Goal: Task Accomplishment & Management: Use online tool/utility

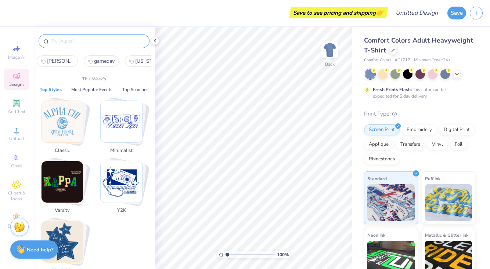
click at [105, 39] on input "text" at bounding box center [98, 40] width 94 height 7
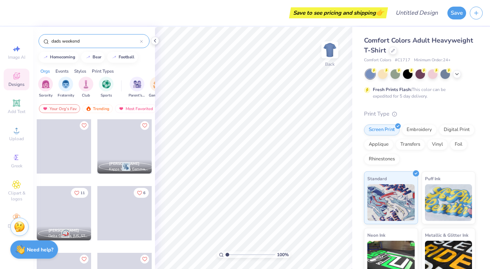
type input "dads weekend"
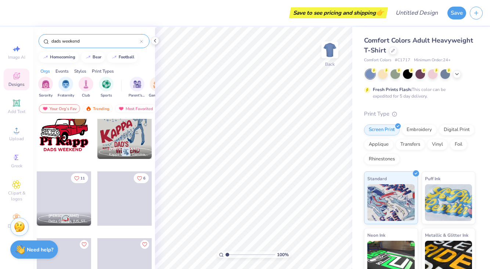
scroll to position [16, 0]
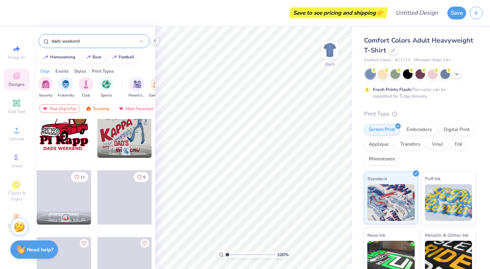
click at [166, 67] on div "Save to see pricing and shipping 👉 Design Title Save Image AI Designs Add Text …" at bounding box center [245, 134] width 490 height 269
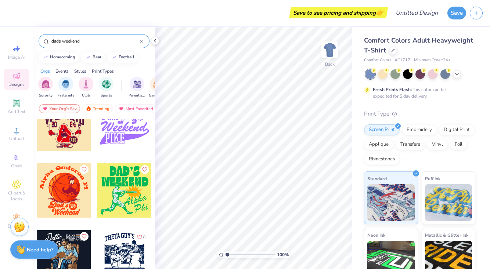
scroll to position [1292, 0]
drag, startPoint x: 97, startPoint y: 228, endPoint x: 101, endPoint y: 193, distance: 35.1
click at [101, 193] on div at bounding box center [124, 196] width 55 height 66
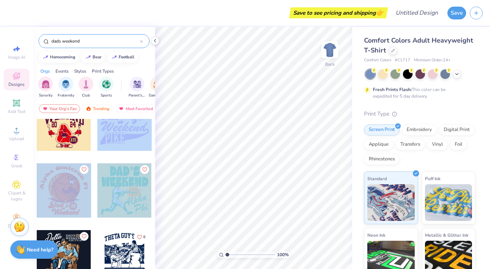
drag, startPoint x: 129, startPoint y: 135, endPoint x: 126, endPoint y: 188, distance: 52.9
click at [124, 186] on div at bounding box center [124, 190] width 54 height 54
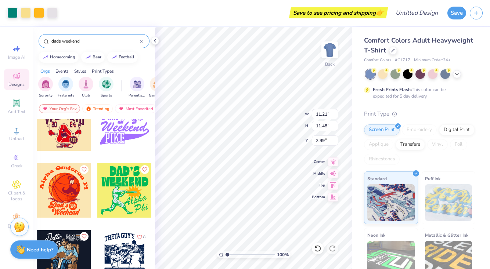
click at [141, 41] on icon at bounding box center [141, 41] width 3 height 3
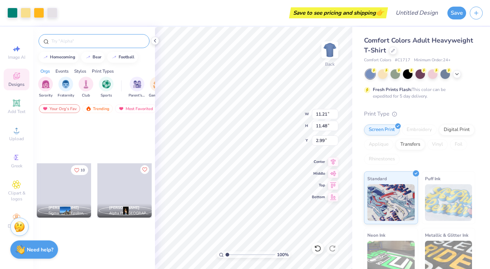
click at [120, 45] on div at bounding box center [94, 41] width 111 height 14
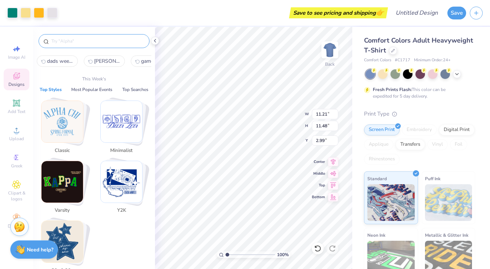
click at [119, 41] on input "text" at bounding box center [98, 40] width 94 height 7
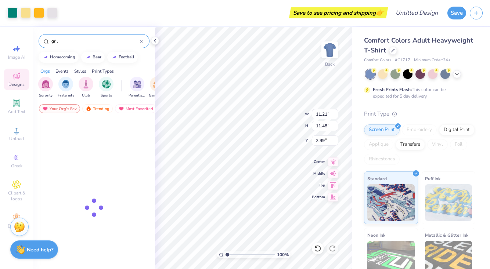
type input "gril"
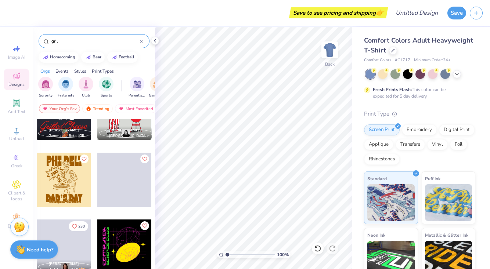
scroll to position [499, 0]
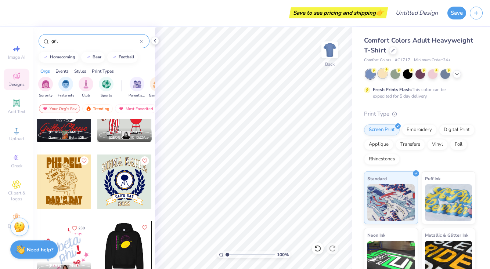
click at [381, 75] on div at bounding box center [383, 74] width 10 height 10
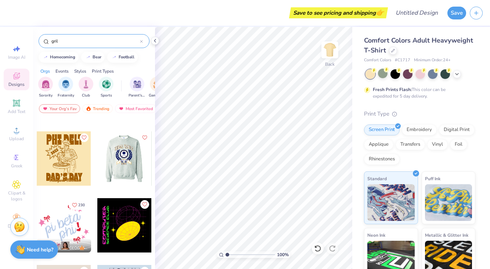
scroll to position [526, 0]
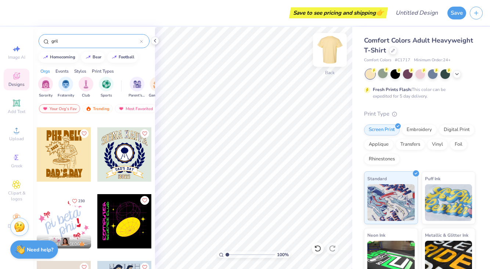
click at [330, 52] on img at bounding box center [329, 49] width 29 height 29
click at [69, 156] on div at bounding box center [64, 154] width 54 height 54
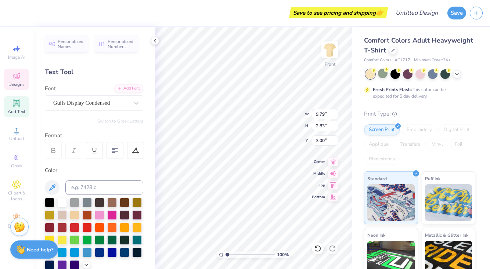
scroll to position [0, 0]
type textarea "s"
type textarea "SIG KAP"
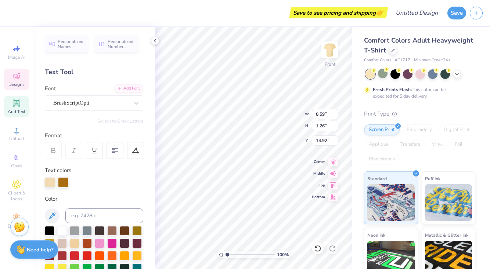
type input "8.59"
type input "1.26"
type input "14.92"
type input "9.80"
type input "2.23"
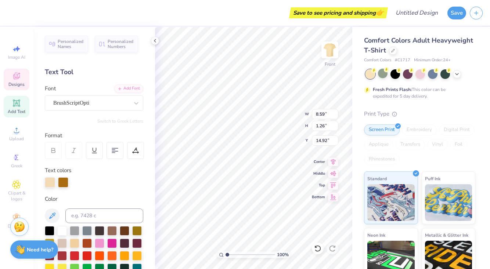
type input "13.43"
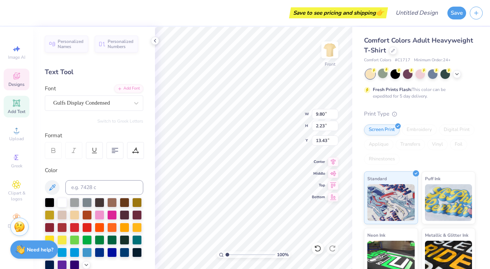
scroll to position [0, 1]
type textarea "DAD’S WEEKEND"
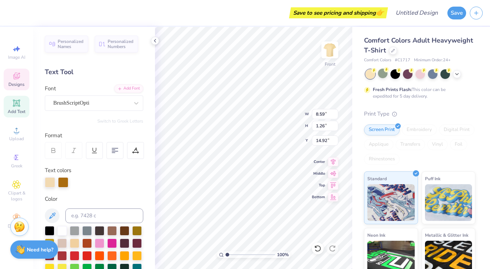
scroll to position [0, 2]
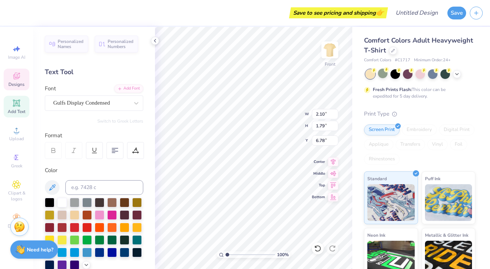
type textarea "2025"
click at [335, 142] on input "13.47" at bounding box center [325, 140] width 26 height 10
type input "13.46"
click at [336, 142] on input "13.46" at bounding box center [325, 140] width 26 height 10
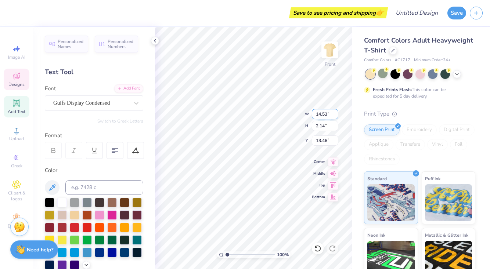
type input "14.54"
click at [336, 113] on input "14.54" at bounding box center [325, 114] width 26 height 10
type input "5.86"
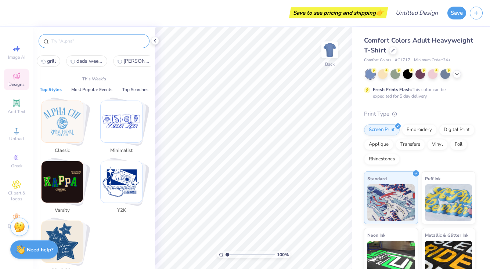
click at [76, 39] on input "text" at bounding box center [98, 40] width 94 height 7
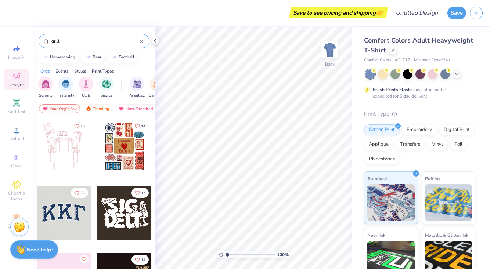
type input "grill"
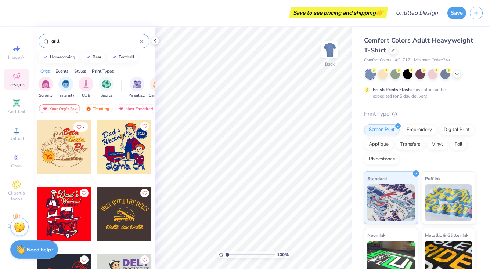
scroll to position [330, 0]
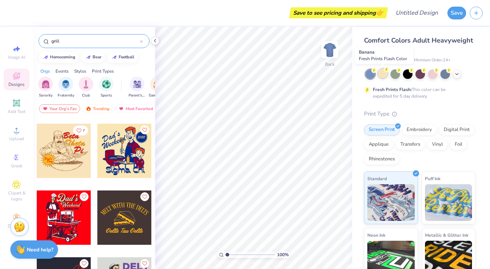
click at [385, 76] on div at bounding box center [383, 74] width 10 height 10
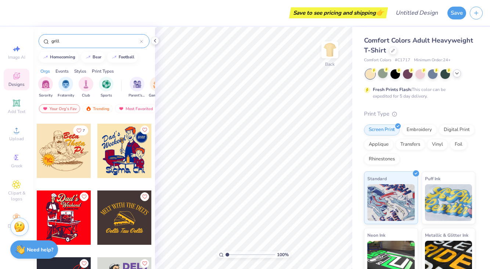
click at [456, 74] on icon at bounding box center [457, 73] width 6 height 6
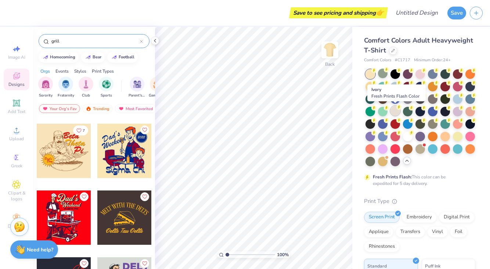
click at [398, 114] on div at bounding box center [395, 111] width 10 height 10
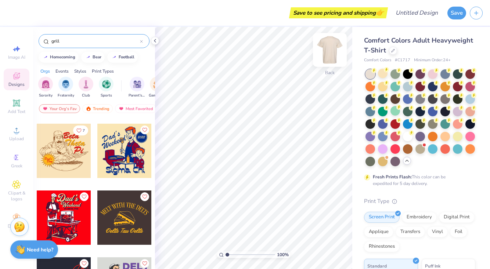
click at [333, 55] on img at bounding box center [329, 49] width 29 height 29
click at [67, 157] on div at bounding box center [64, 151] width 54 height 54
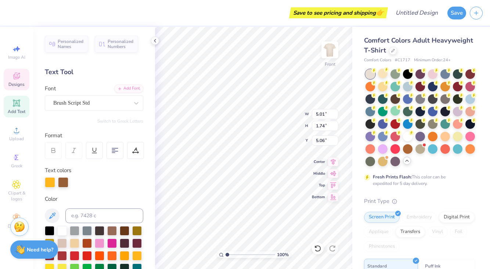
type textarea "Sigma"
type input "2.38"
type input "1.84"
type input "6.86"
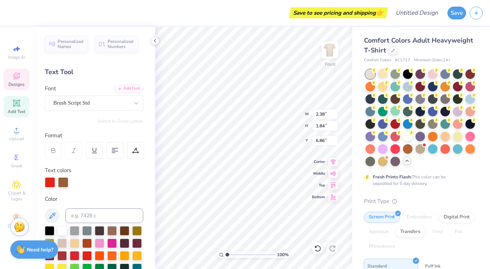
scroll to position [0, 0]
type textarea "Kap"
type input "5.98"
type input "2.22"
type input "4.83"
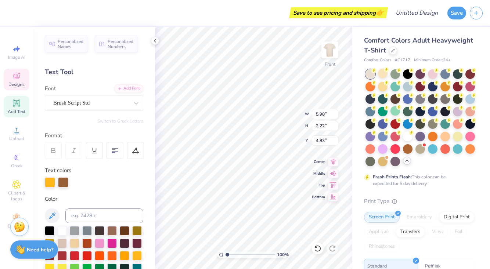
scroll to position [0, 0]
type textarea "Sig"
type input "3.97"
type input "1.65"
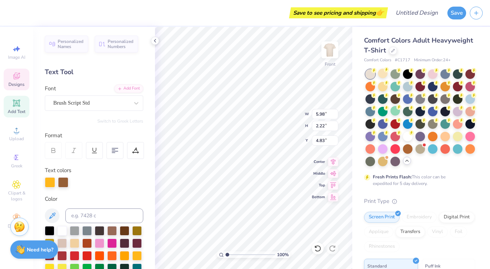
type input "3.33"
type input "6.09"
click at [16, 78] on icon at bounding box center [17, 77] width 6 height 5
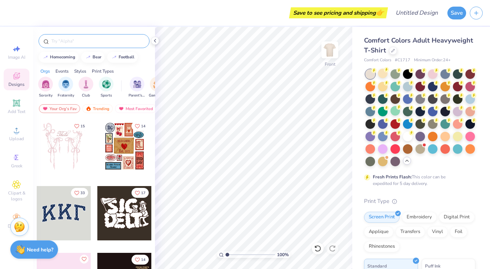
click at [72, 39] on input "text" at bounding box center [98, 40] width 94 height 7
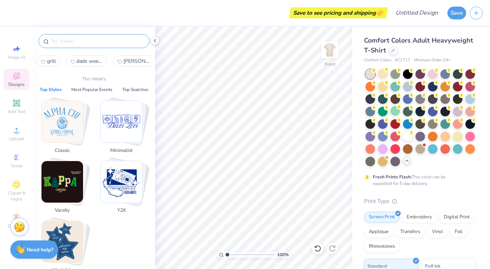
click at [73, 42] on input "text" at bounding box center [98, 40] width 94 height 7
click at [71, 42] on input "text" at bounding box center [98, 40] width 94 height 7
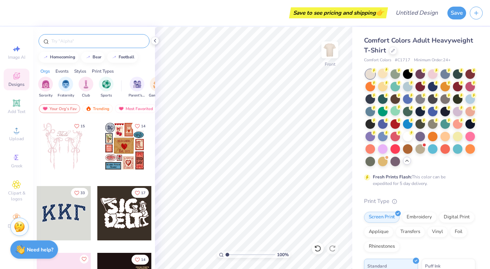
click at [78, 42] on input "text" at bounding box center [98, 40] width 94 height 7
type input "grill"
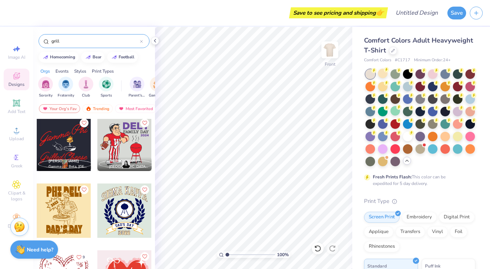
scroll to position [388, 0]
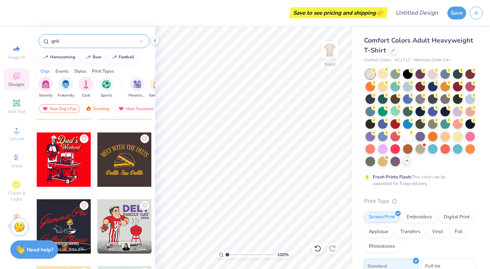
click at [75, 174] on div "7 [PERSON_NAME] Gamma Phi Beta, [GEOGRAPHIC_DATA][US_STATE] at [GEOGRAPHIC_DATA…" at bounding box center [94, 207] width 122 height 177
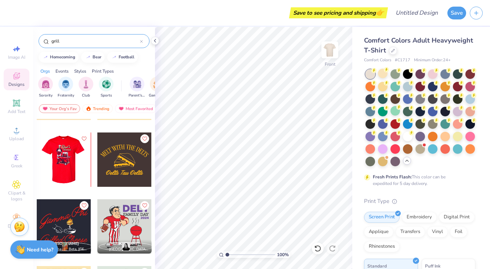
scroll to position [385, 0]
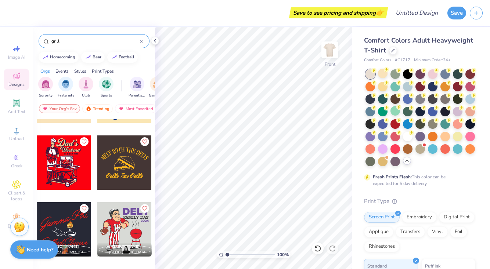
click at [65, 167] on div at bounding box center [9, 162] width 163 height 54
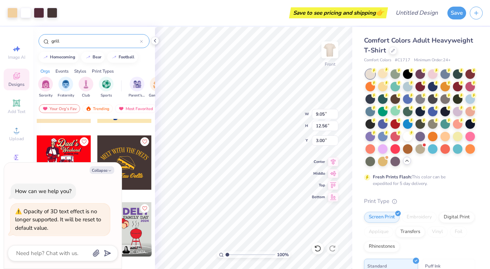
type textarea "x"
type input "7.47"
type textarea "x"
type input "10.53"
type input "14.61"
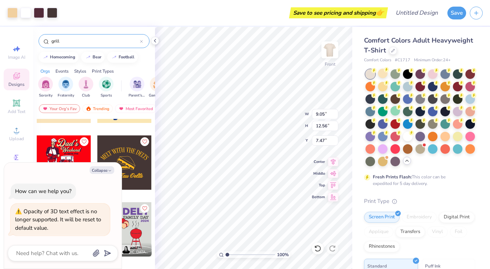
type input "5.42"
type textarea "x"
type input "6.17"
click at [284, 125] on input "14.61" at bounding box center [272, 123] width 26 height 10
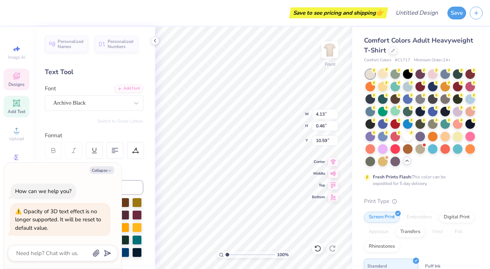
scroll to position [0, 0]
type textarea "x"
type textarea "P"
type textarea "x"
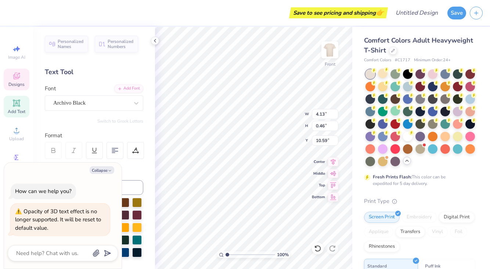
type textarea "x"
type textarea "S"
type textarea "x"
type textarea "Si"
type textarea "x"
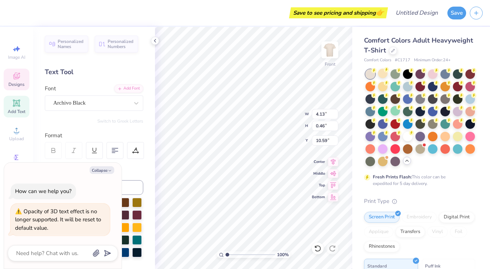
type textarea "Sigm"
type textarea "x"
type textarea "Sigma"
type textarea "x"
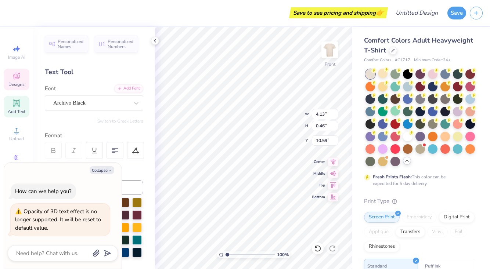
type textarea "Sigm"
type textarea "x"
type textarea "Si"
type textarea "x"
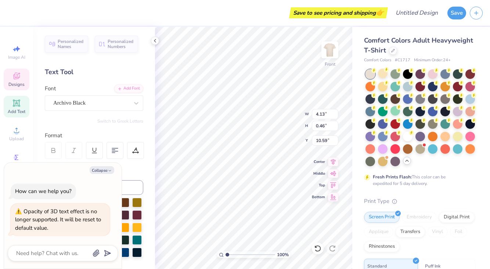
type textarea "S"
type textarea "x"
type textarea "SI"
type textarea "x"
type textarea "SIG"
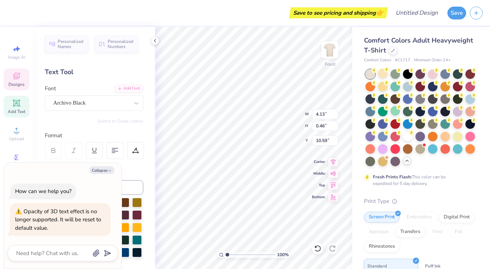
type textarea "x"
type textarea "SIGM"
type textarea "x"
type textarea "SIGMA"
type textarea "x"
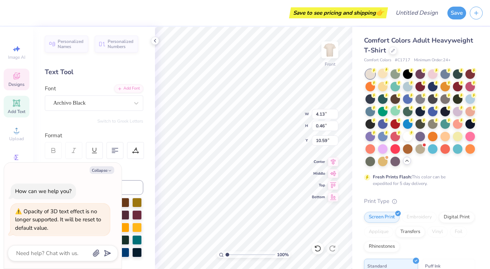
type textarea "SIGMA"
type textarea "x"
type textarea "SIGMA K"
type textarea "x"
type textarea "SIGMA KA"
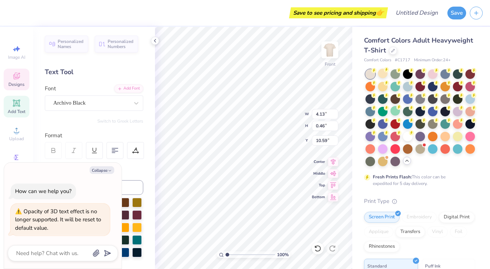
type textarea "x"
type textarea "SIGMA KAP"
type textarea "x"
type textarea "SIGMA [PERSON_NAME]"
type textarea "x"
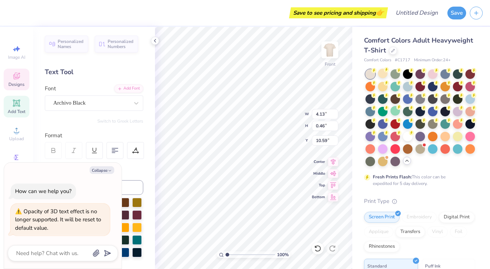
type textarea "SIGMA KAPPA"
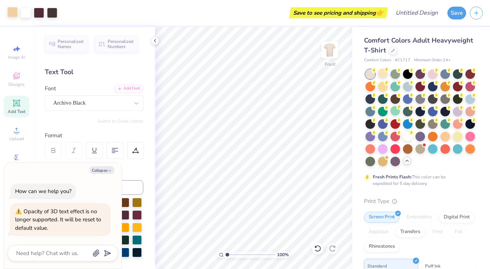
click at [13, 14] on div at bounding box center [12, 12] width 10 height 10
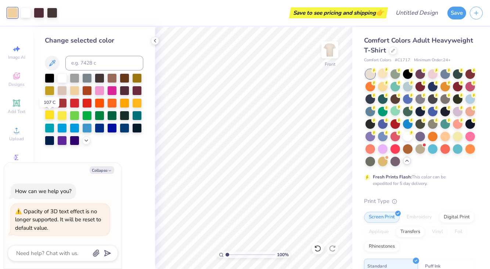
click at [49, 116] on div at bounding box center [50, 115] width 10 height 10
click at [39, 11] on div at bounding box center [39, 12] width 10 height 10
click at [48, 144] on div at bounding box center [50, 140] width 10 height 10
click at [54, 14] on div at bounding box center [52, 12] width 10 height 10
click at [47, 118] on div at bounding box center [50, 115] width 10 height 10
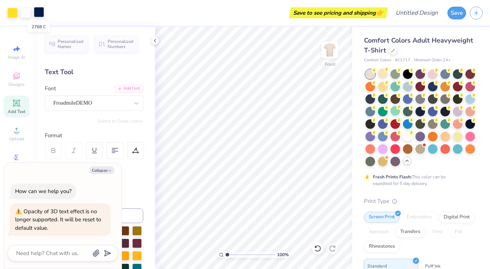
click at [39, 13] on div at bounding box center [39, 12] width 10 height 10
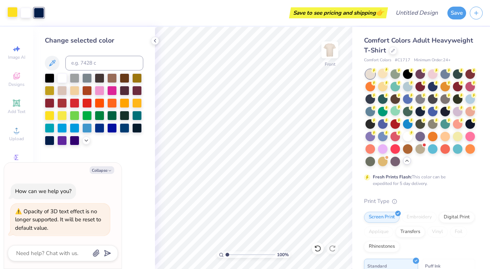
click at [12, 11] on div at bounding box center [12, 12] width 10 height 10
click at [53, 143] on div at bounding box center [50, 140] width 10 height 10
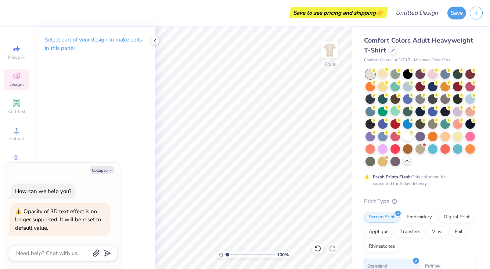
click at [17, 76] on icon at bounding box center [16, 76] width 9 height 9
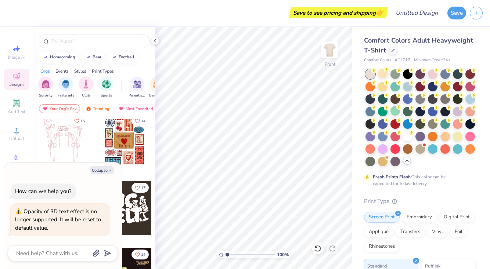
scroll to position [11, 0]
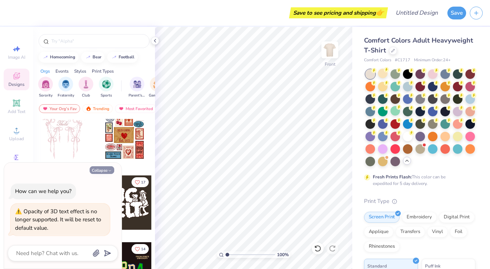
click at [99, 171] on button "Collapse" at bounding box center [102, 170] width 25 height 8
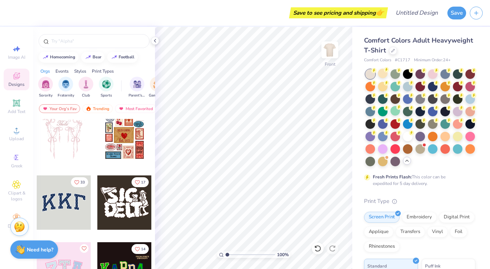
type textarea "x"
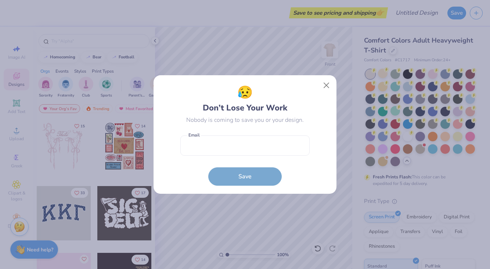
scroll to position [0, 0]
click at [326, 90] on button "Close" at bounding box center [326, 86] width 14 height 14
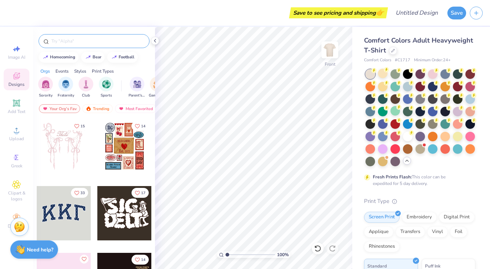
click at [93, 43] on input "text" at bounding box center [98, 40] width 94 height 7
type input "dad and daughter"
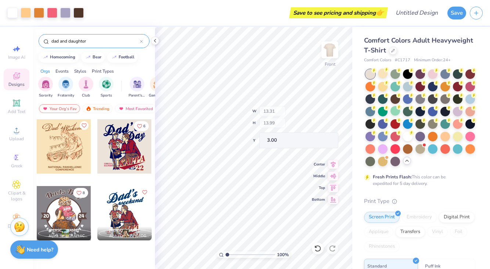
type input "2.03"
type input "1.02"
type input "8.30"
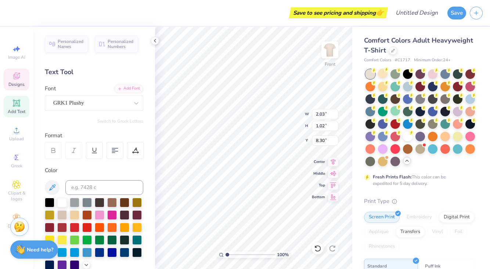
type textarea "A"
type textarea "SK"
type textarea "SIgma kappa"
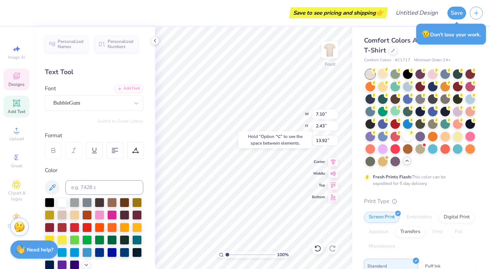
type input "15.18"
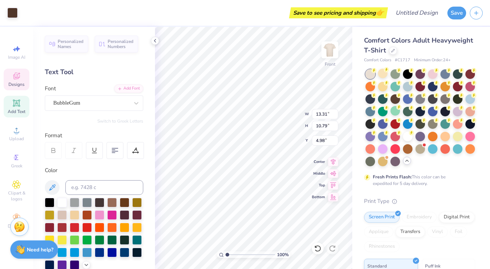
type input "4.83"
type input "11.63"
type input "1.05"
type input "13.75"
type input "13.31"
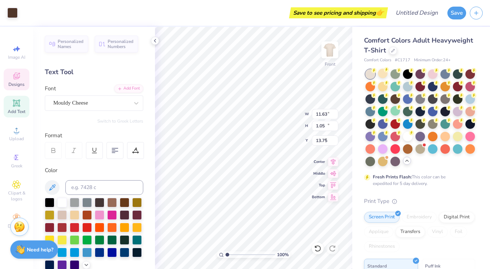
type input "10.79"
type input "4.79"
click at [21, 82] on span "Designs" at bounding box center [16, 85] width 16 height 6
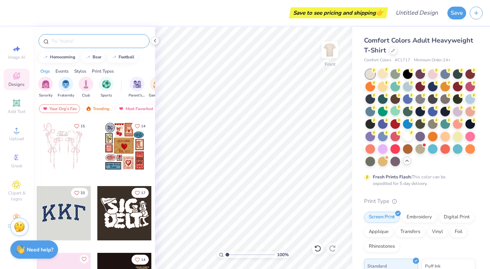
click at [77, 46] on div at bounding box center [94, 41] width 111 height 14
click at [75, 42] on input "text" at bounding box center [98, 40] width 94 height 7
click at [76, 40] on input "text" at bounding box center [98, 40] width 94 height 7
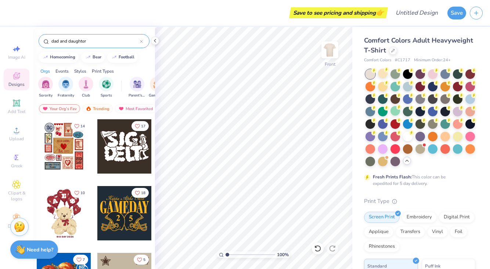
type input "dad and daughter"
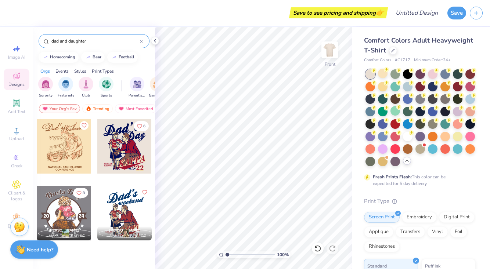
click at [70, 212] on div at bounding box center [64, 213] width 54 height 54
type input "10.53"
type input "3.10"
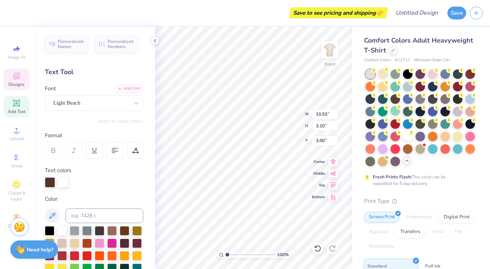
scroll to position [0, 0]
type textarea "D"
type textarea "Dudes Weekend"
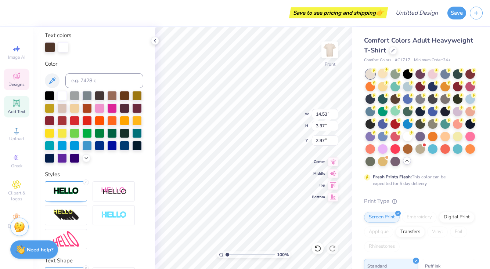
scroll to position [186, 0]
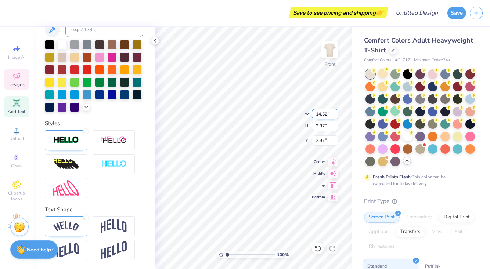
click at [336, 116] on input "14.52" at bounding box center [325, 114] width 26 height 10
type input "11.27"
type input "3.72"
type input "13.27"
type input "2.03"
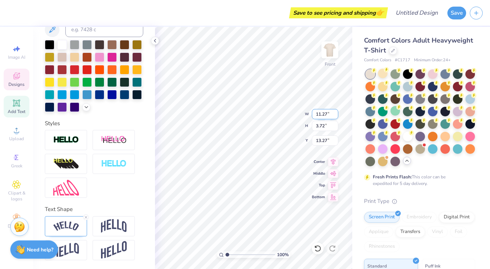
type input "1.02"
type input "8.30"
type textarea "SK"
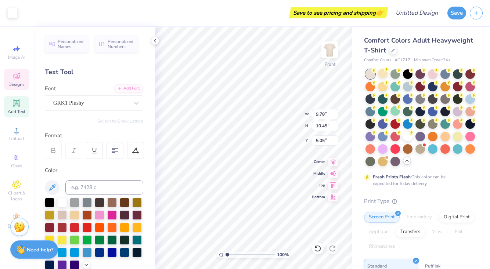
scroll to position [0, 0]
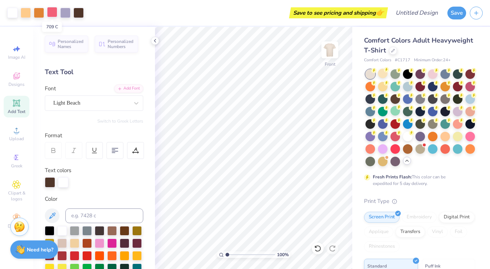
click at [54, 13] on div at bounding box center [52, 12] width 10 height 10
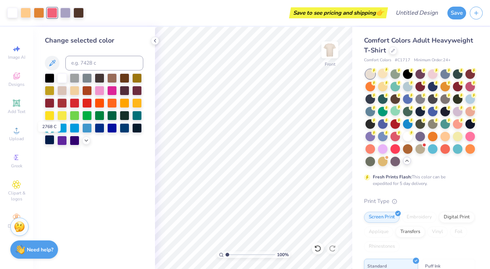
click at [51, 140] on div at bounding box center [50, 140] width 10 height 10
click at [39, 14] on div at bounding box center [39, 12] width 10 height 10
click at [50, 119] on div at bounding box center [50, 115] width 10 height 10
click at [74, 90] on div at bounding box center [75, 90] width 10 height 10
click at [113, 80] on div at bounding box center [112, 78] width 10 height 10
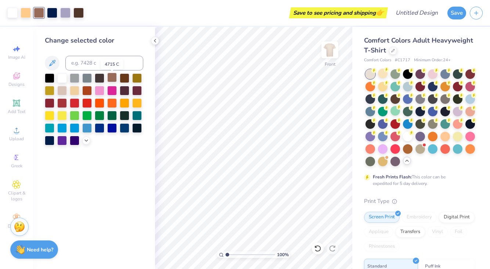
click at [113, 79] on div at bounding box center [112, 78] width 10 height 10
click at [82, 13] on div at bounding box center [78, 12] width 10 height 10
click at [49, 118] on div at bounding box center [50, 115] width 10 height 10
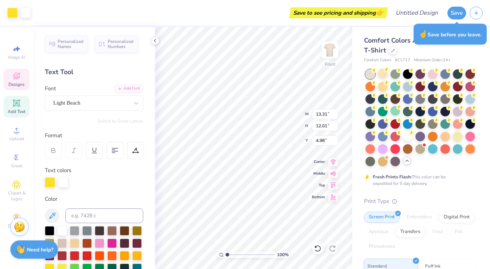
type input "14.53"
type input "3.37"
type input "2.17"
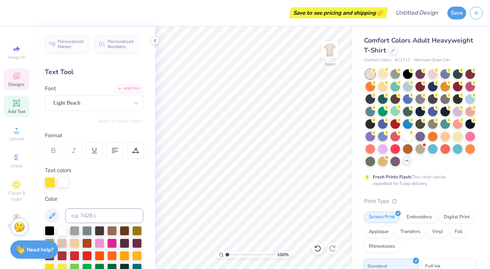
click at [17, 87] on span "Designs" at bounding box center [16, 85] width 16 height 6
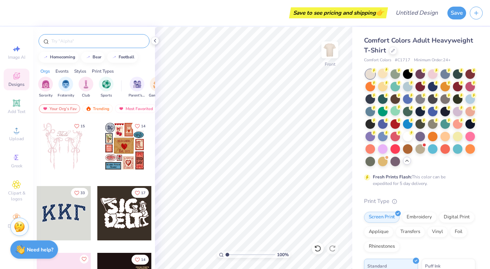
click at [79, 43] on input "text" at bounding box center [98, 40] width 94 height 7
click at [84, 42] on input "text" at bounding box center [98, 40] width 94 height 7
type input "grill"
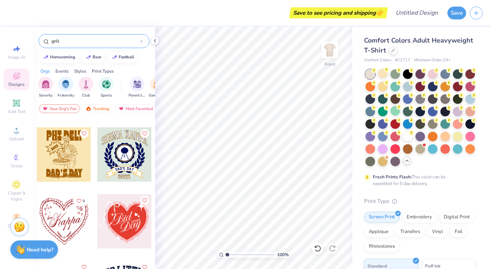
scroll to position [518, 0]
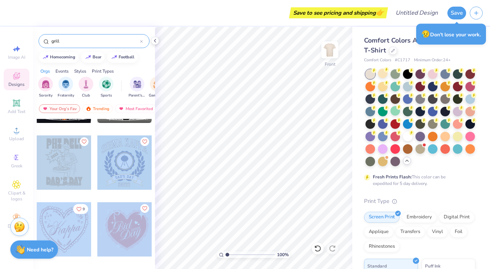
click at [222, 158] on div "Save to see pricing and shipping 👉 Design Title Save Image AI Designs Add Text …" at bounding box center [245, 134] width 490 height 269
click at [69, 159] on div at bounding box center [64, 162] width 54 height 54
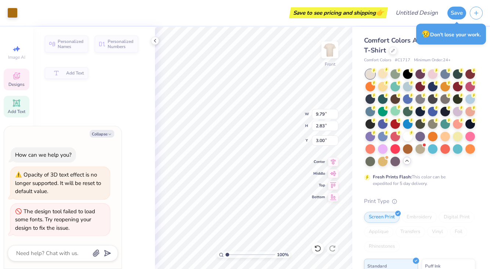
type textarea "x"
type input "9.79"
type input "2.83"
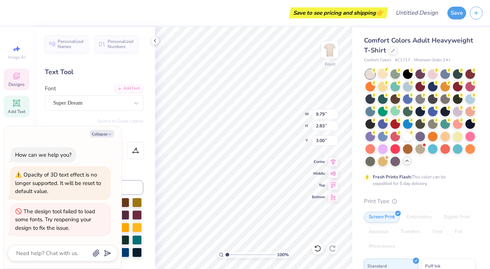
scroll to position [0, 0]
type textarea "x"
type textarea "S"
type textarea "x"
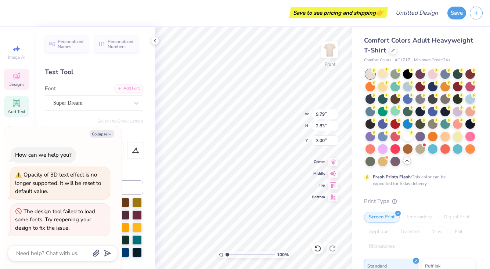
type textarea "Si"
type textarea "x"
type textarea "S"
type textarea "x"
type textarea "SI"
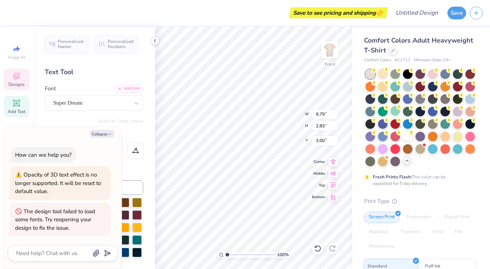
type textarea "x"
type textarea "SIG"
type textarea "x"
type textarea "SIG"
type textarea "x"
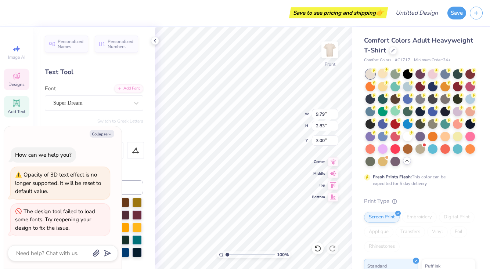
type textarea "SIG K"
type textarea "x"
type textarea "SIG KA"
type textarea "x"
type textarea "SIG KAP"
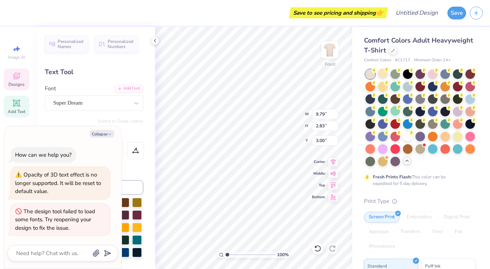
scroll to position [0, 1]
type textarea "x"
type input "8.59"
type input "1.26"
type input "14.92"
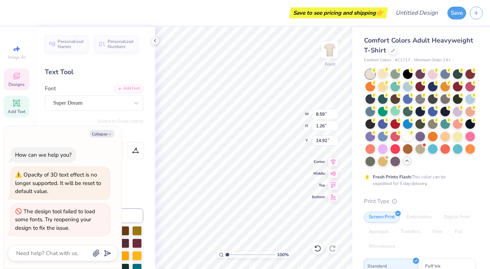
type textarea "x"
type input "9.80"
type input "2.23"
type input "13.43"
type textarea "x"
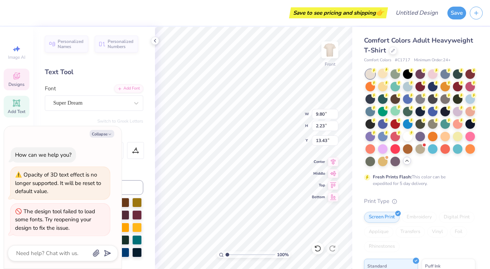
type input "8.59"
type input "1.26"
type input "14.92"
type textarea "x"
type input "9.80"
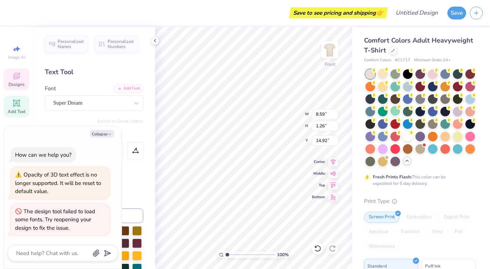
type input "2.23"
type input "13.43"
type textarea "x"
type textarea "D"
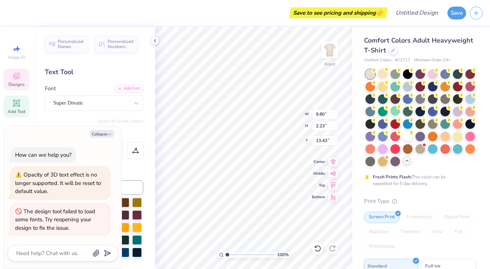
scroll to position [0, 0]
type textarea "x"
type textarea "DU"
type textarea "x"
type textarea "DUD"
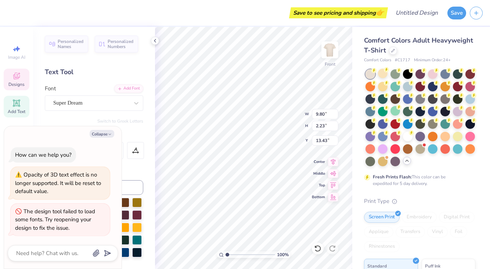
type textarea "x"
type textarea "DUDE"
type textarea "x"
type textarea "DUDE""
type textarea "x"
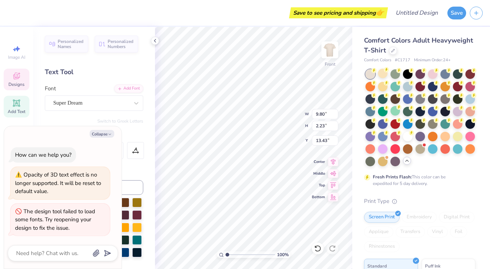
type textarea "DUDE"S"
type textarea "x"
type textarea "DUDE""
type textarea "x"
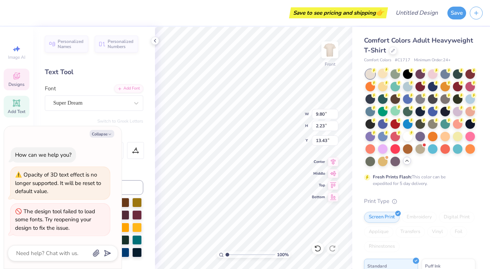
type textarea "DUDE"
type textarea "x"
type textarea "DUDE'"
type textarea "x"
type textarea "DUDE'S"
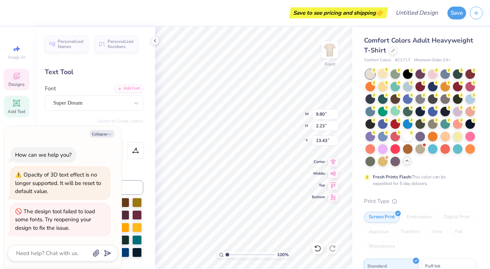
scroll to position [0, 1]
type textarea "x"
type input "8.59"
type input "1.26"
type input "14.92"
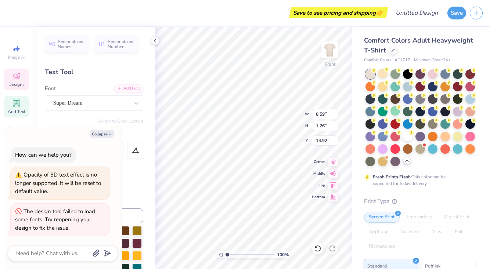
scroll to position [0, 3]
type textarea "x"
type textarea "wue"
type textarea "x"
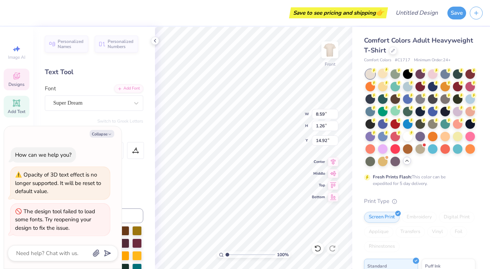
type textarea "ue"
type textarea "x"
type textarea "W"
type textarea "x"
type textarea "We"
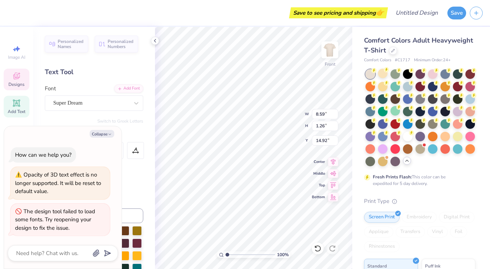
type textarea "x"
type textarea "Wee"
type textarea "x"
type textarea "Week"
type textarea "x"
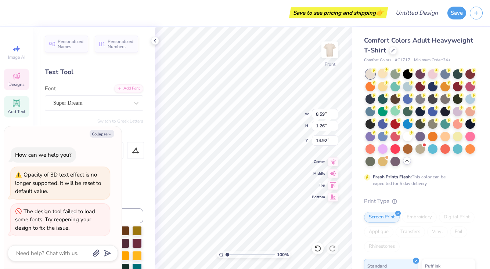
type textarea "Weeke"
type textarea "x"
type textarea "Weeken"
type textarea "x"
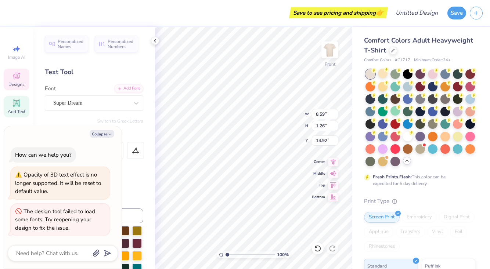
type textarea "Weekend"
type textarea "x"
type input "15.20"
type textarea "x"
type input "6.64"
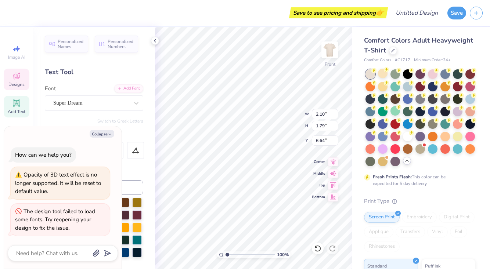
scroll to position [0, 0]
type textarea "x"
type textarea "2"
type textarea "x"
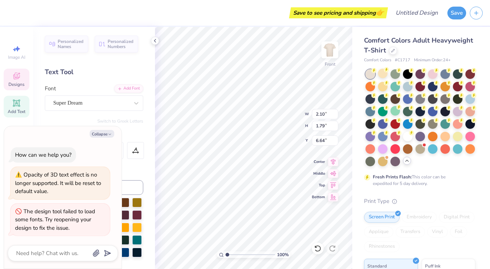
type textarea "20"
type textarea "x"
type textarea "202"
type textarea "x"
type textarea "2025"
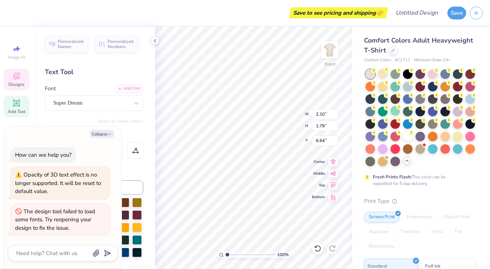
scroll to position [0, 0]
type textarea "x"
type input "5.67"
click at [15, 11] on div at bounding box center [12, 12] width 10 height 10
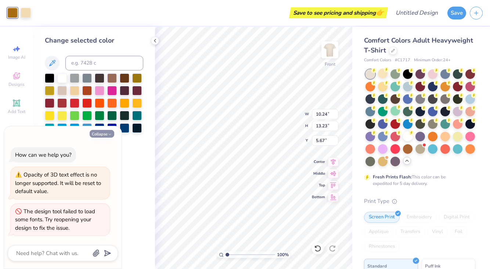
click at [96, 138] on button "Collapse" at bounding box center [102, 134] width 25 height 8
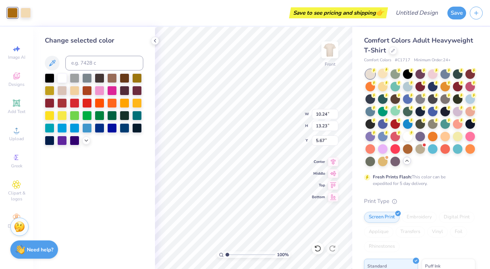
type textarea "x"
click at [47, 144] on div at bounding box center [50, 140] width 10 height 10
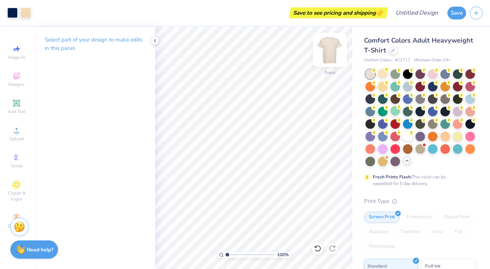
click at [332, 46] on img at bounding box center [329, 49] width 29 height 29
click at [330, 47] on img at bounding box center [329, 49] width 29 height 29
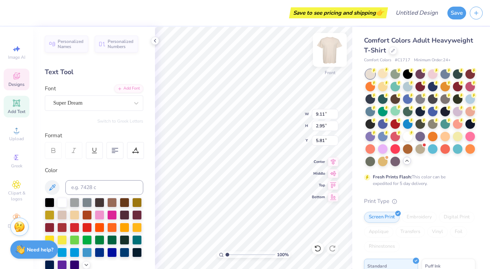
scroll to position [0, 1]
click at [329, 51] on img at bounding box center [329, 49] width 29 height 29
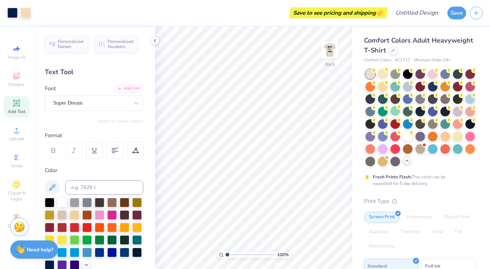
click at [331, 48] on img at bounding box center [329, 50] width 15 height 15
click at [330, 52] on img at bounding box center [329, 50] width 15 height 15
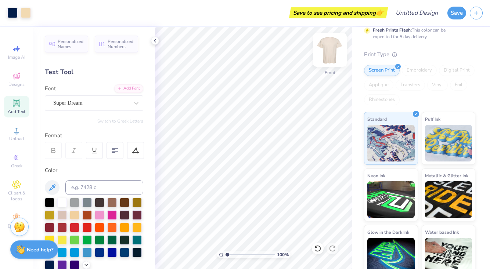
click at [329, 50] on img at bounding box center [329, 49] width 29 height 29
drag, startPoint x: 329, startPoint y: 50, endPoint x: 329, endPoint y: 57, distance: 6.3
click at [329, 57] on img at bounding box center [329, 49] width 29 height 29
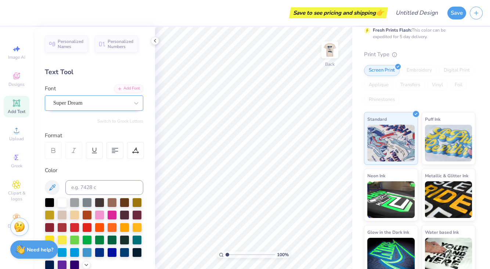
scroll to position [0, 0]
click at [126, 87] on div "Add Font" at bounding box center [128, 88] width 29 height 8
click at [20, 101] on icon at bounding box center [16, 102] width 7 height 7
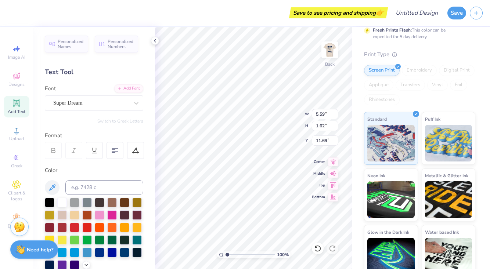
paste textarea "SIG"
type textarea "SIG"
type textarea "SK"
type input "3.92"
type input "4.10"
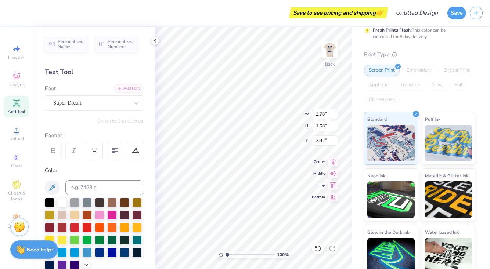
type input "2.48"
type input "3.95"
click at [333, 47] on img at bounding box center [329, 49] width 29 height 29
click at [331, 53] on img at bounding box center [329, 49] width 29 height 29
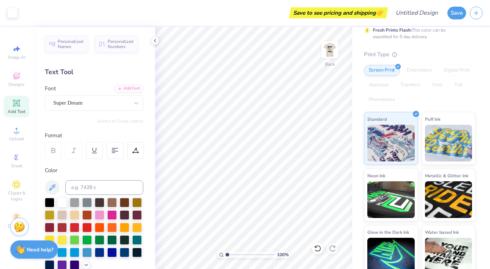
click at [331, 53] on img at bounding box center [329, 50] width 15 height 15
click at [333, 48] on img at bounding box center [329, 49] width 29 height 29
click at [103, 108] on div "Super Dream" at bounding box center [91, 102] width 77 height 11
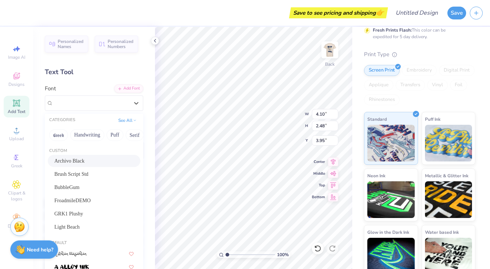
scroll to position [0, 0]
click at [332, 48] on img at bounding box center [329, 49] width 29 height 29
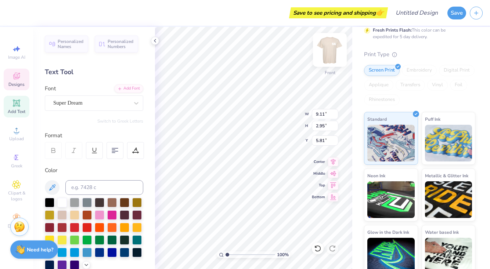
scroll to position [0, 0]
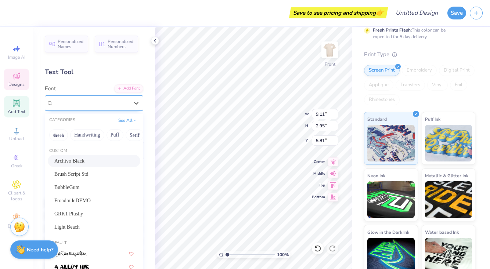
click at [125, 99] on div "Super Dream" at bounding box center [91, 102] width 77 height 11
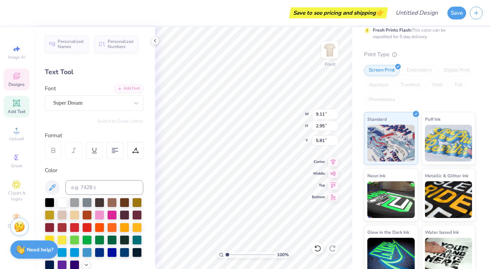
scroll to position [0, 1]
click at [333, 49] on img at bounding box center [329, 49] width 29 height 29
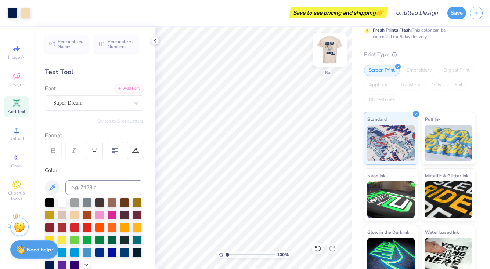
click at [332, 50] on img at bounding box center [329, 49] width 29 height 29
click at [329, 55] on img at bounding box center [329, 49] width 29 height 29
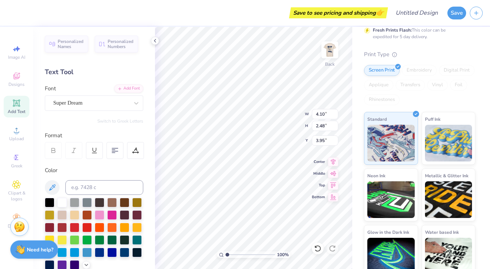
type textarea "SK"
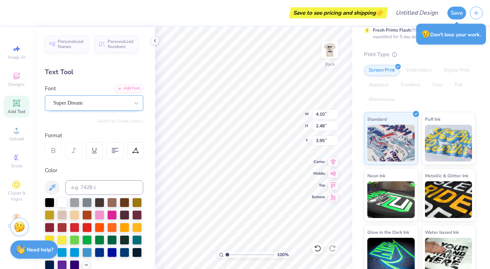
click at [68, 109] on div "Super Dream" at bounding box center [94, 102] width 98 height 15
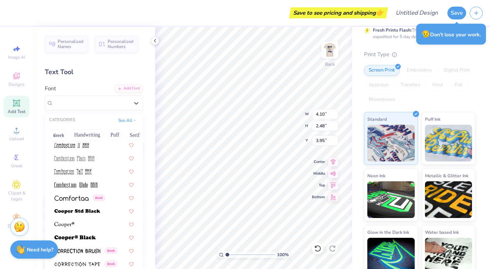
scroll to position [1202, 0]
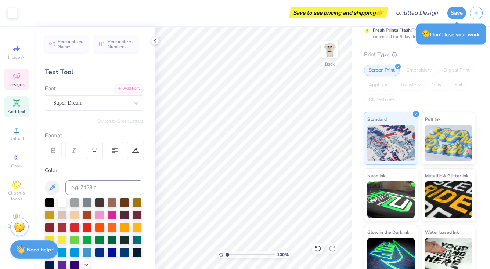
click at [18, 76] on icon at bounding box center [16, 76] width 9 height 9
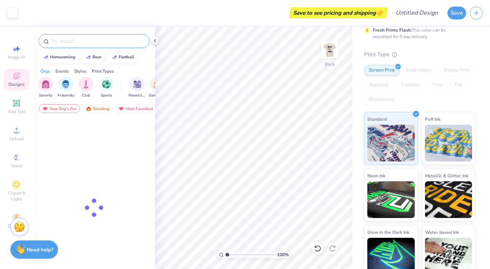
click at [90, 40] on input "text" at bounding box center [98, 40] width 94 height 7
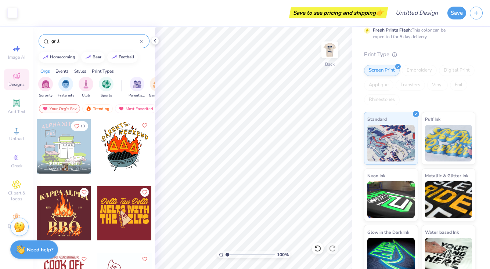
type input "grill"
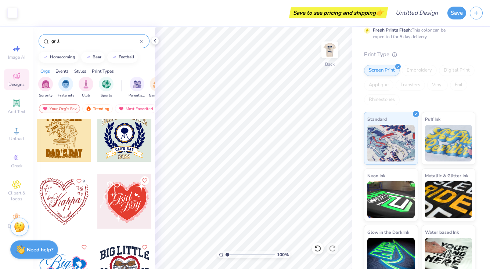
scroll to position [539, 0]
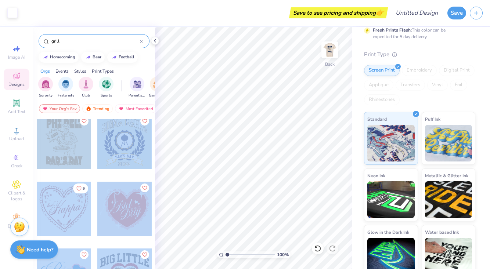
click at [246, 139] on div "Art colors Save to see pricing and shipping 👉 Design Title Save Image AI Design…" at bounding box center [245, 134] width 490 height 269
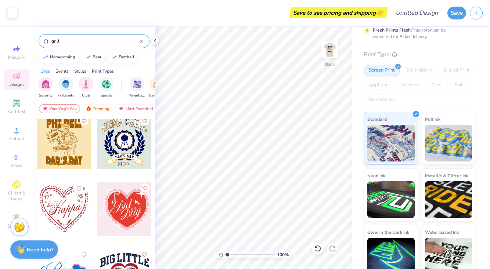
click at [70, 146] on div at bounding box center [64, 142] width 54 height 54
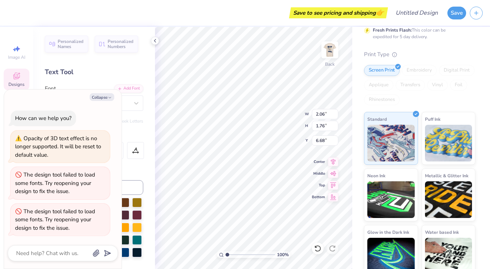
type textarea "x"
type input "6.53"
type input "9.24"
type input "4.50"
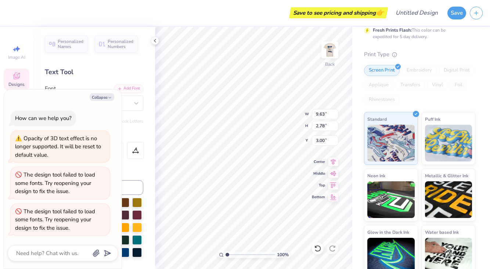
type textarea "x"
click at [94, 101] on button "Collapse" at bounding box center [102, 97] width 25 height 8
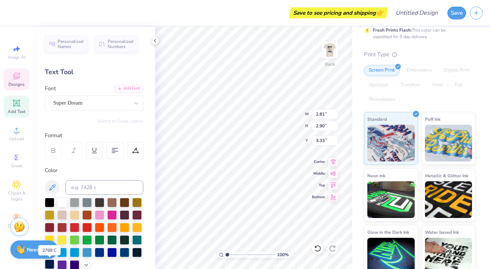
click at [50, 266] on div at bounding box center [50, 265] width 10 height 10
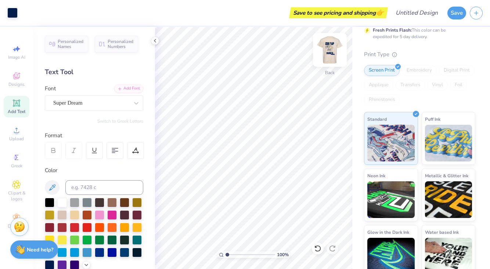
click at [332, 52] on img at bounding box center [329, 49] width 29 height 29
click at [327, 49] on img at bounding box center [329, 49] width 29 height 29
click at [333, 52] on img at bounding box center [329, 49] width 29 height 29
